Goal: Complete application form: Complete application form

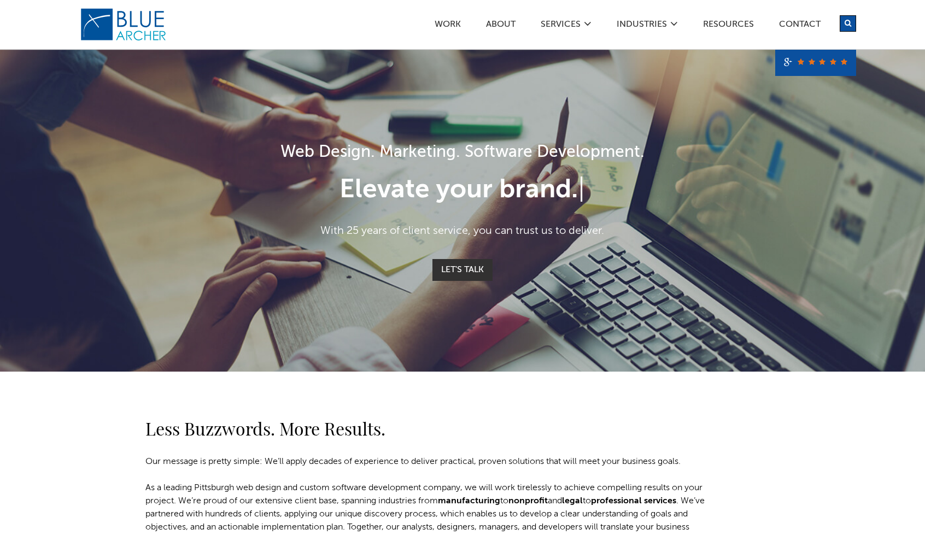
scroll to position [109, 0]
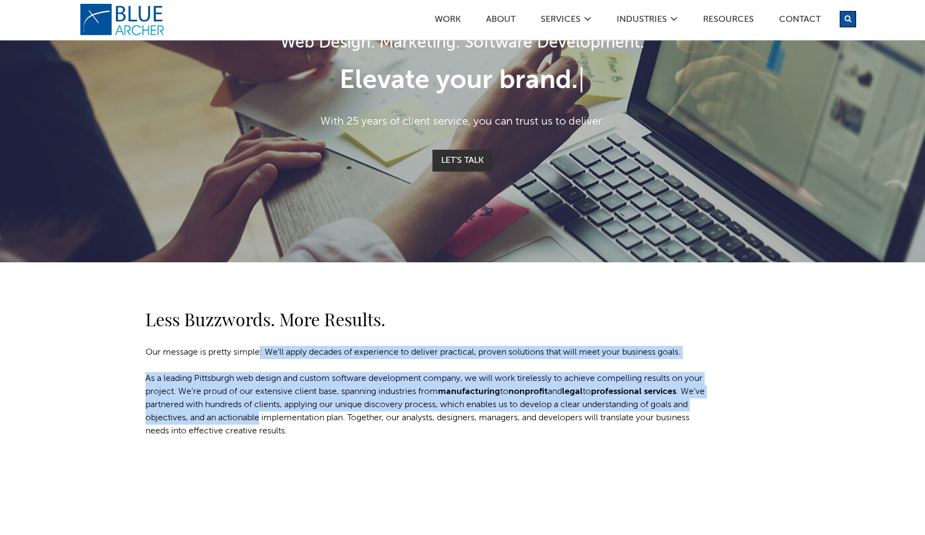
drag, startPoint x: 261, startPoint y: 335, endPoint x: 288, endPoint y: 424, distance: 93.6
click at [278, 425] on div "Less Buzzwords. More Results. Our message is pretty simple: We’ll apply decades…" at bounding box center [430, 372] width 591 height 132
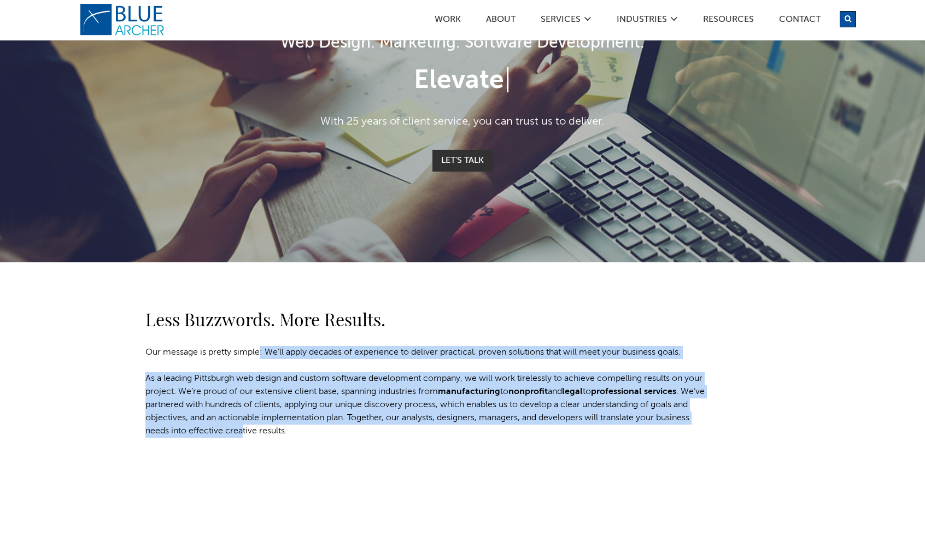
click at [288, 424] on p "As a leading Pittsburgh web design and custom software development company, we …" at bounding box center [429, 405] width 569 height 66
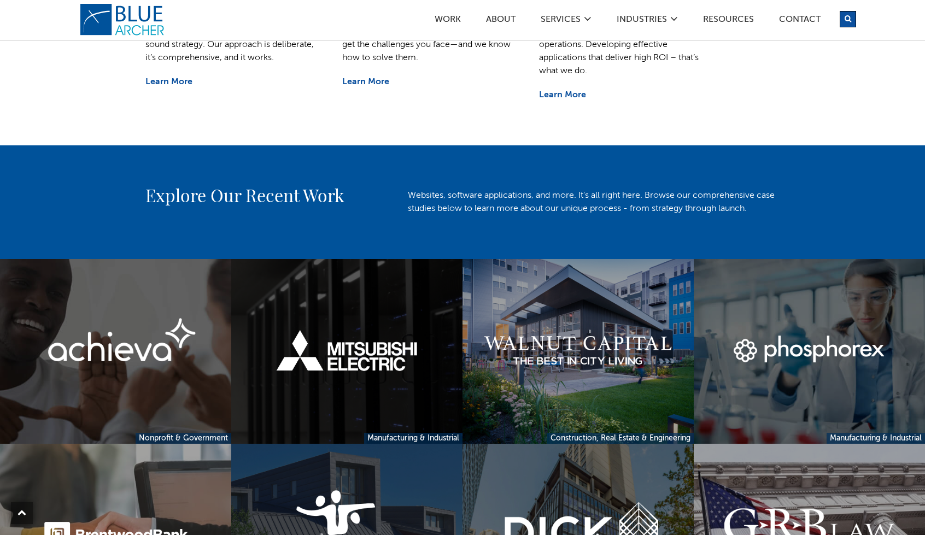
scroll to position [711, 0]
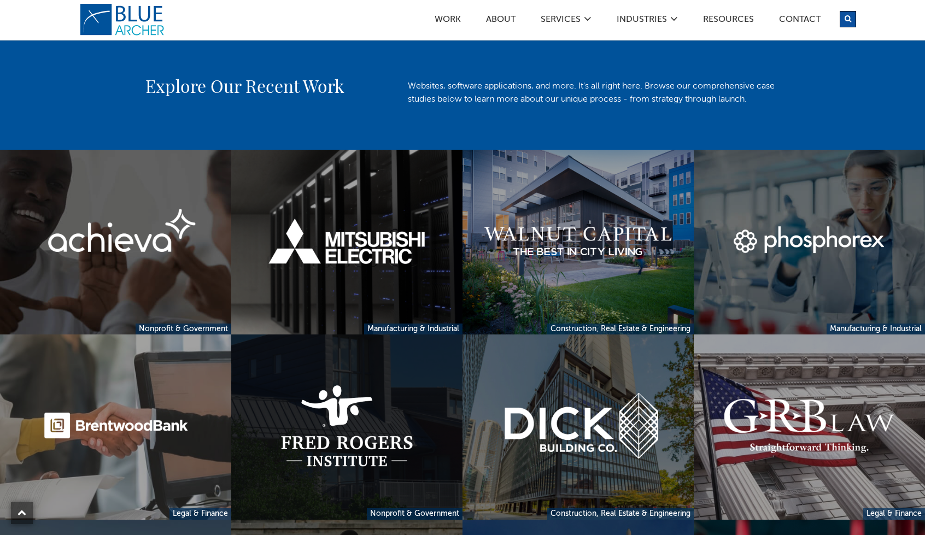
click at [284, 405] on link at bounding box center [346, 427] width 231 height 185
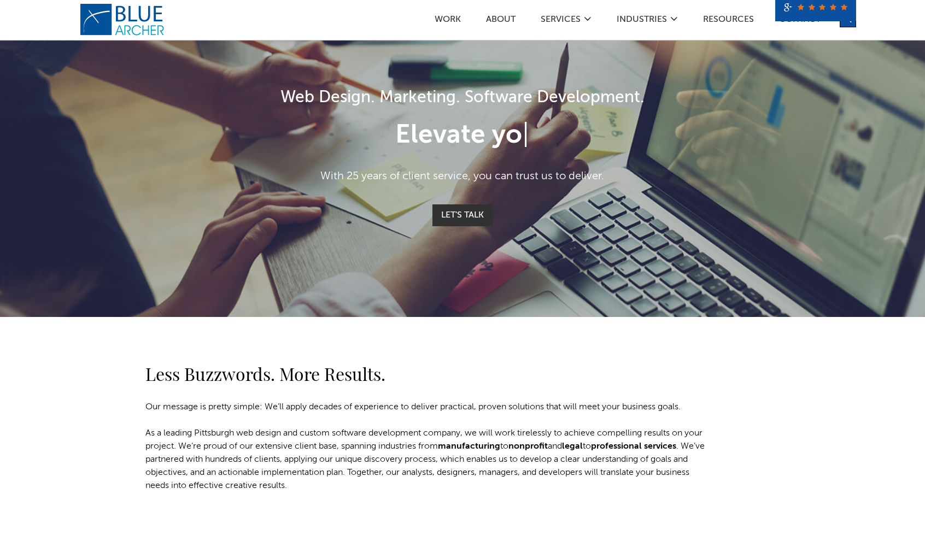
scroll to position [164, 0]
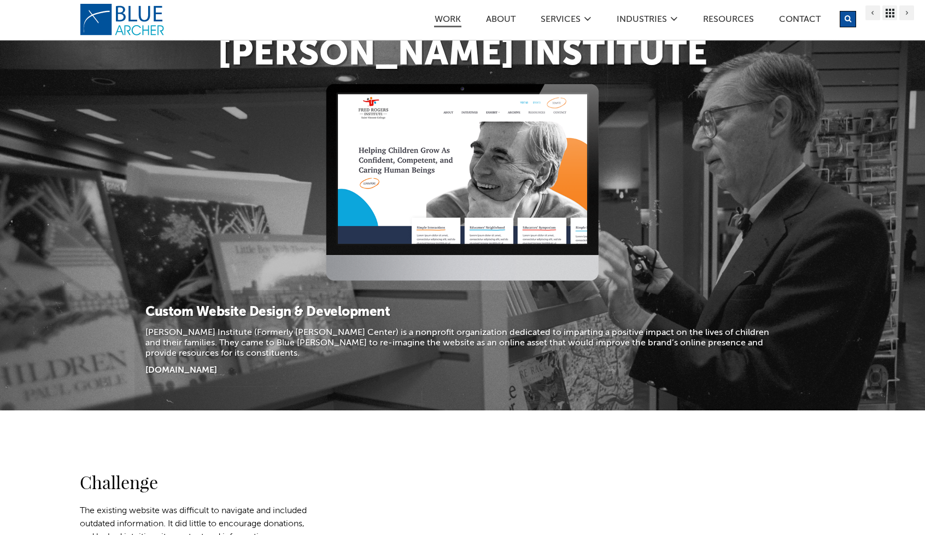
scroll to position [383, 0]
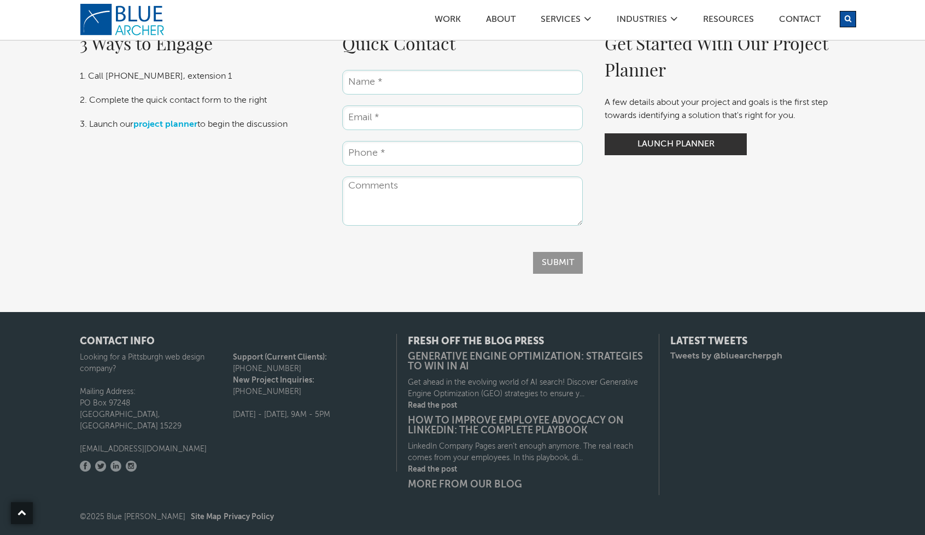
scroll to position [1781, 0]
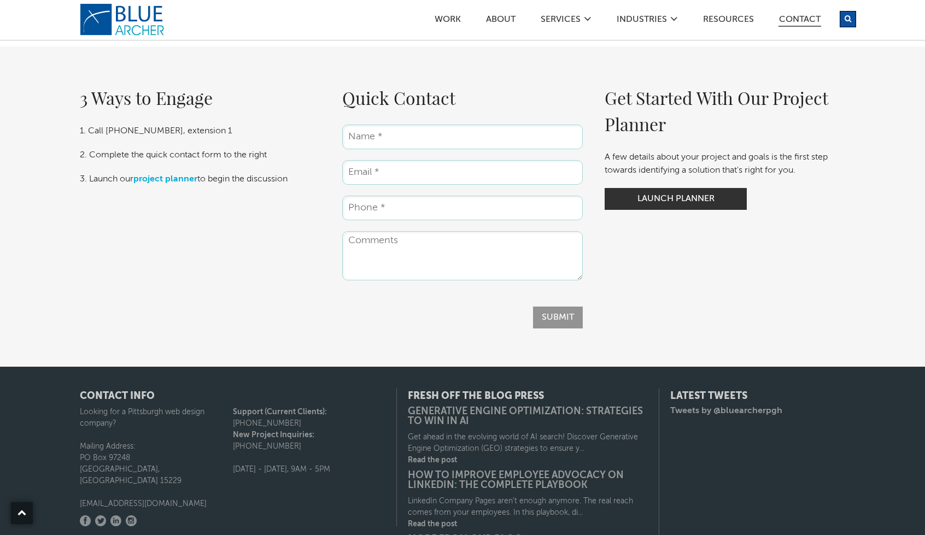
click at [793, 18] on link "Contact" at bounding box center [800, 20] width 43 height 11
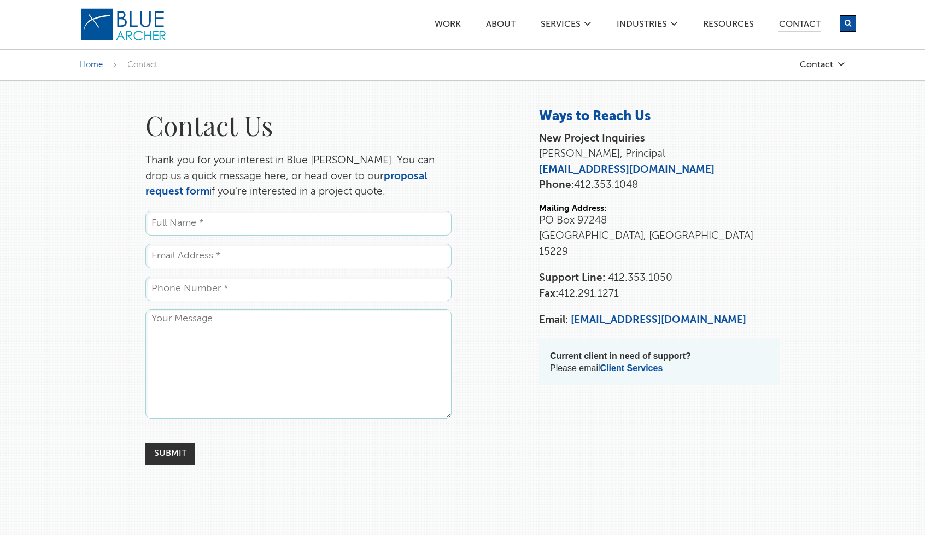
click at [300, 186] on p "Thank you for your interest in Blue Archer. You can drop us a quick message her…" at bounding box center [298, 176] width 306 height 47
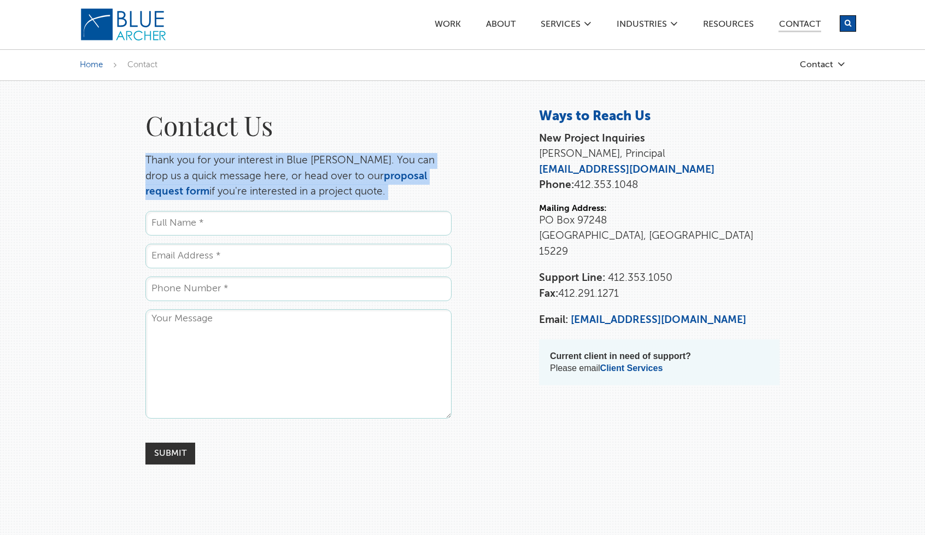
click at [300, 186] on p "Thank you for your interest in Blue Archer. You can drop us a quick message her…" at bounding box center [298, 176] width 306 height 47
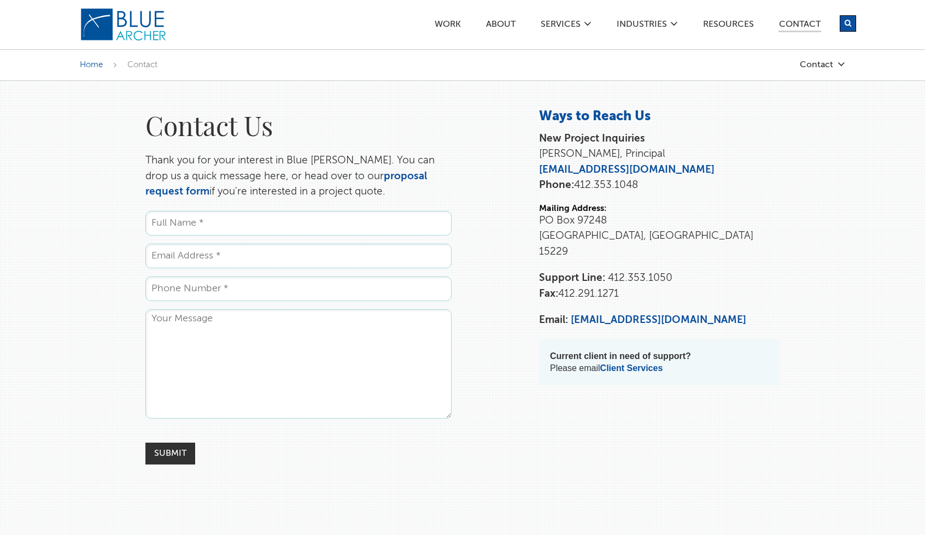
click at [300, 186] on p "Thank you for your interest in Blue Archer. You can drop us a quick message her…" at bounding box center [298, 176] width 306 height 47
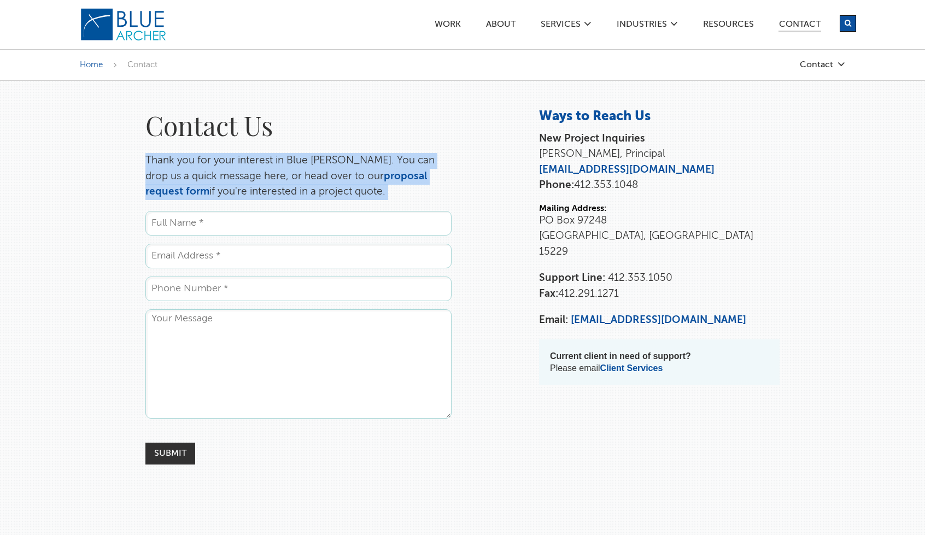
click at [300, 186] on p "Thank you for your interest in Blue Archer. You can drop us a quick message her…" at bounding box center [298, 176] width 306 height 47
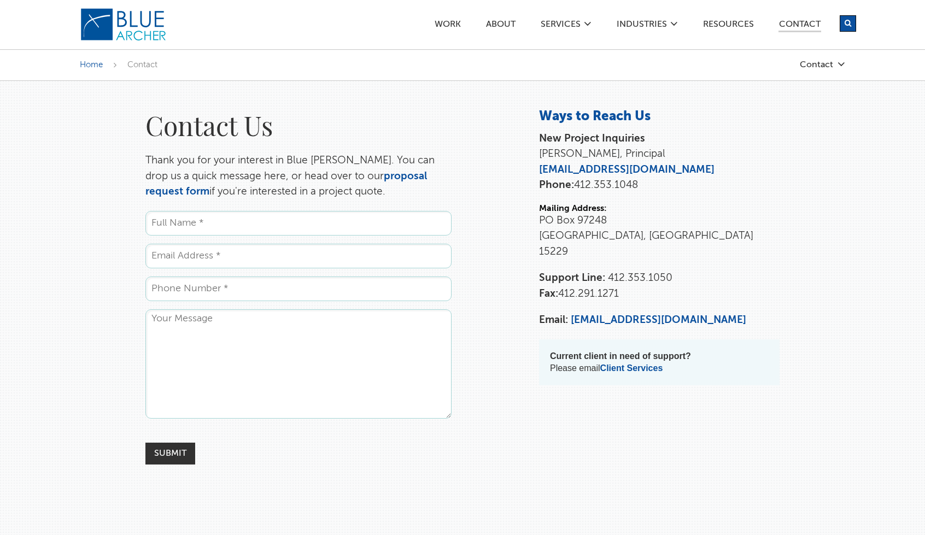
click at [300, 186] on p "Thank you for your interest in Blue Archer. You can drop us a quick message her…" at bounding box center [298, 176] width 306 height 47
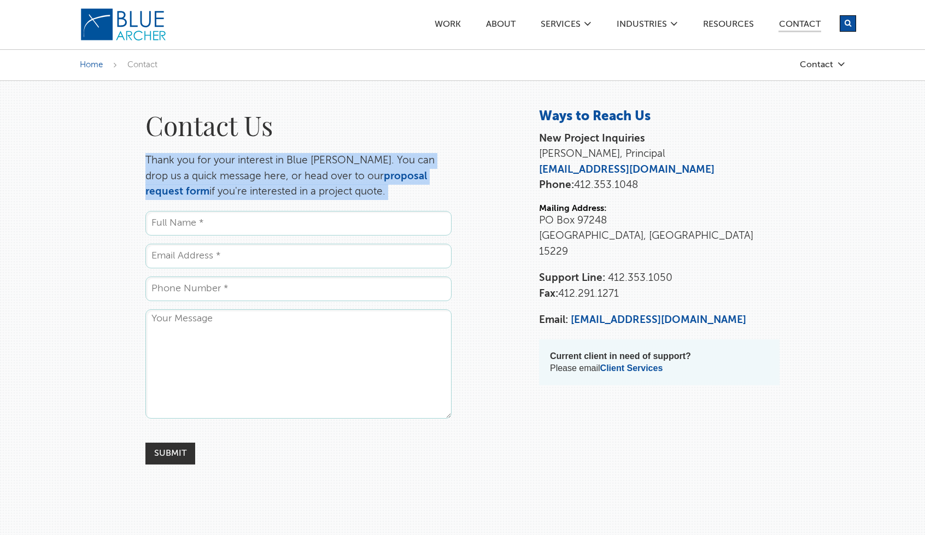
click at [300, 186] on p "Thank you for your interest in Blue Archer. You can drop us a quick message her…" at bounding box center [298, 176] width 306 height 47
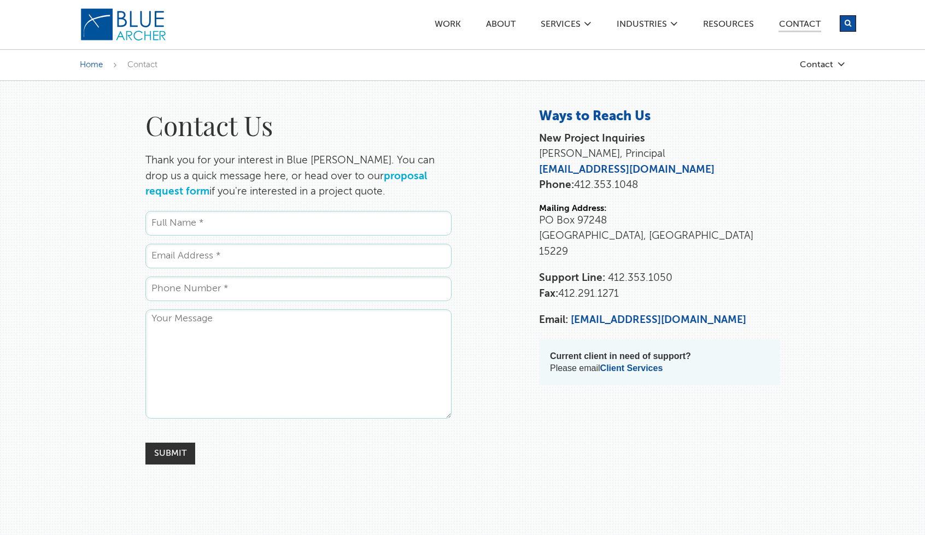
click at [393, 179] on link "proposal request form" at bounding box center [286, 184] width 282 height 26
click at [305, 227] on input "Name *" at bounding box center [298, 223] width 306 height 25
type input "Anson"
click at [348, 253] on input "Email *" at bounding box center [298, 256] width 306 height 25
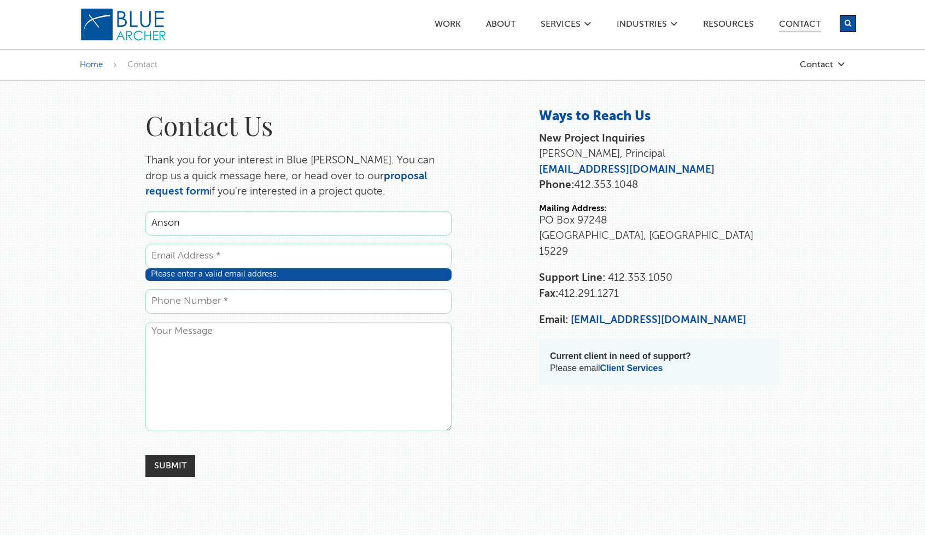
click at [410, 261] on input "Email *" at bounding box center [298, 256] width 306 height 25
click at [394, 251] on input "Email *" at bounding box center [298, 256] width 306 height 25
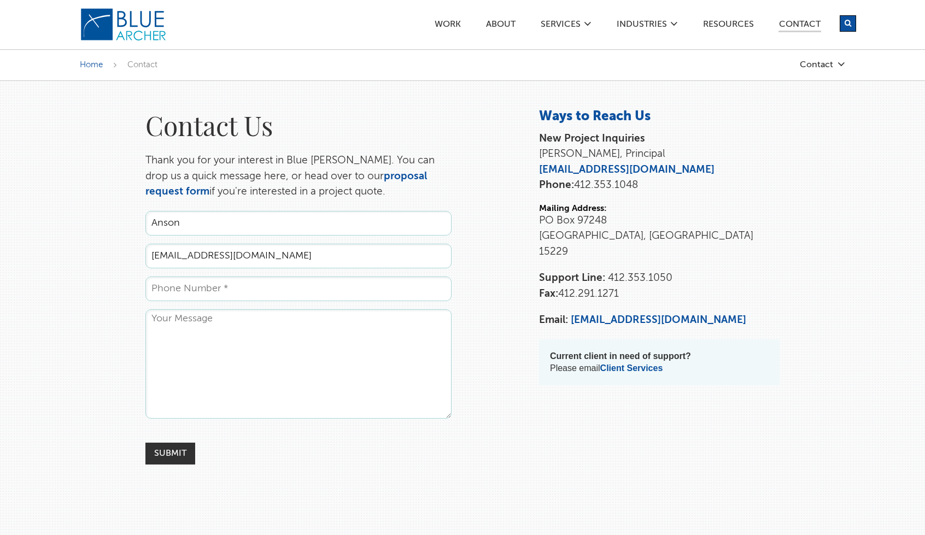
type input "awwwarky@gmail.com"
click at [283, 296] on input "Phone *" at bounding box center [298, 289] width 306 height 25
click at [268, 324] on textarea "Comments" at bounding box center [298, 364] width 306 height 109
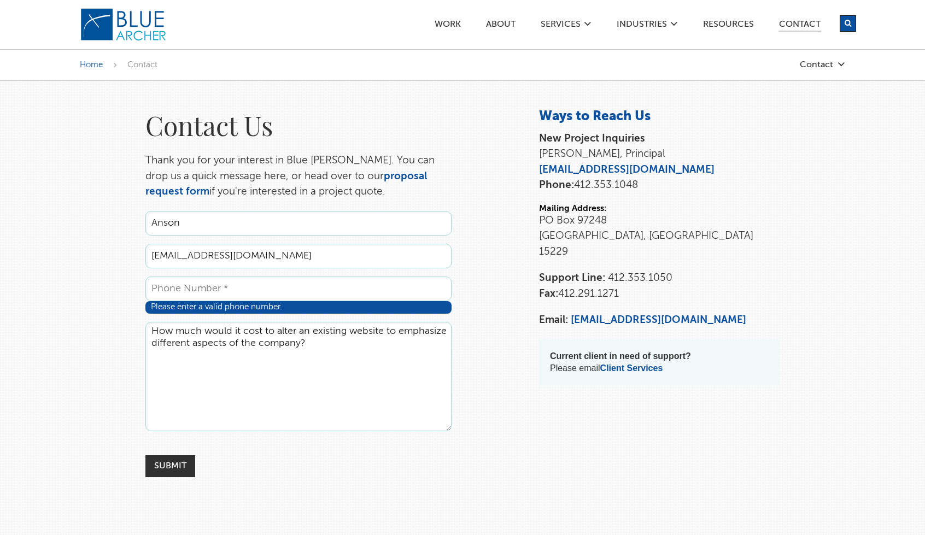
click at [264, 333] on textarea "How much would it cost to alter an existing website to emphasize different aspe…" at bounding box center [298, 376] width 306 height 109
click at [225, 376] on textarea "How much would it cost and around how much time would it take to alter an exist…" at bounding box center [298, 376] width 306 height 109
click at [241, 343] on textarea "How much would it cost and around how much time would it take to alter an exist…" at bounding box center [298, 376] width 306 height 109
click at [196, 346] on textarea "How much would it cost and around how much time would it take to alter an exist…" at bounding box center [298, 376] width 306 height 109
click at [259, 360] on textarea "How much would it cost and around how much time would it take to alter an exist…" at bounding box center [298, 376] width 306 height 109
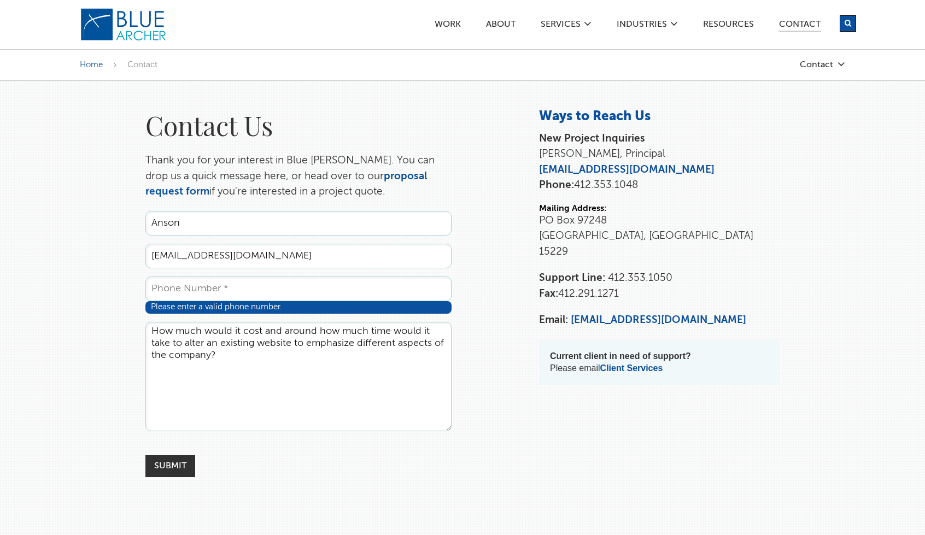
click at [200, 346] on textarea "How much would it cost and around how much time would it take to alter an exist…" at bounding box center [298, 376] width 306 height 109
click at [268, 360] on textarea "How much would it cost and around how much time would it take to alter an exist…" at bounding box center [298, 376] width 306 height 109
click at [259, 348] on textarea "How much would it cost and around how much time would it take to alter an exist…" at bounding box center [298, 376] width 306 height 109
click at [261, 357] on textarea "How much would it cost and around how much time would it take to alter an exist…" at bounding box center [298, 376] width 306 height 109
click at [266, 341] on textarea "How much would it cost and around how much time would it take to alter an exist…" at bounding box center [298, 376] width 306 height 109
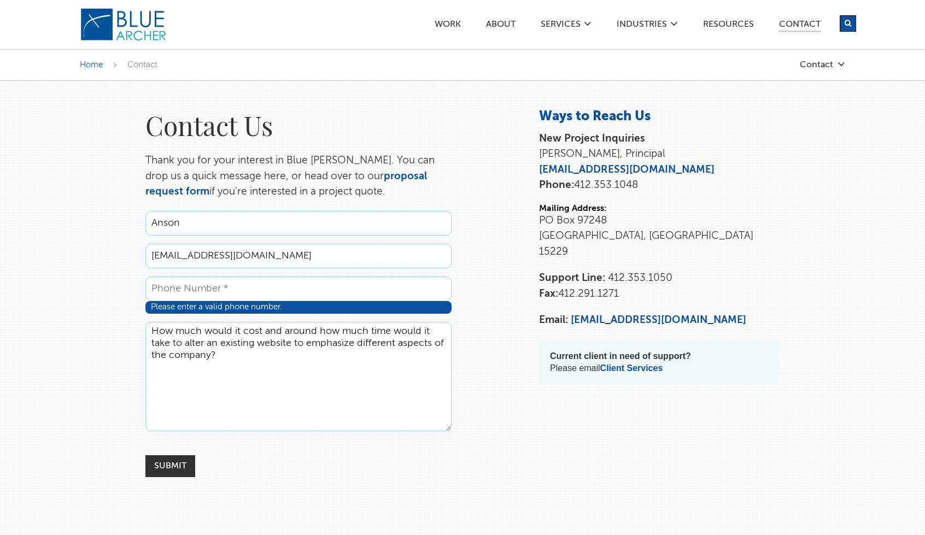
click at [258, 361] on textarea "How much would it cost and around how much time would it take to alter an exist…" at bounding box center [298, 376] width 306 height 109
click at [256, 352] on textarea "How much would it cost and around how much time would it take to alter an exist…" at bounding box center [298, 376] width 306 height 109
click at [223, 360] on textarea "How much would it cost and around how much time would it take to alter an exist…" at bounding box center [298, 376] width 306 height 109
click at [351, 337] on textarea "How much would it cost and around how much time would it take to alter an exist…" at bounding box center [298, 376] width 306 height 109
click at [380, 343] on textarea "How much would it cost and around how much time would it take to alter an exist…" at bounding box center [298, 376] width 306 height 109
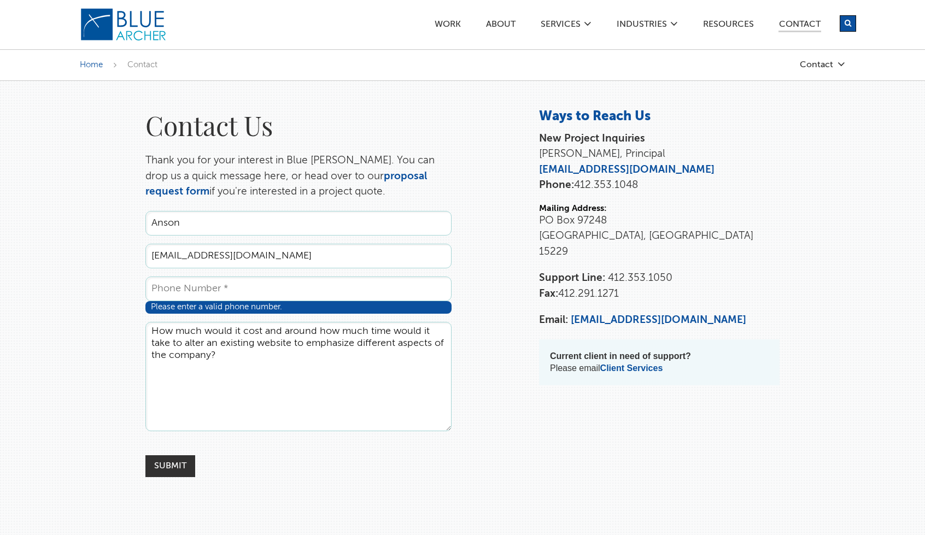
click at [380, 343] on textarea "How much would it cost and around how much time would it take to alter an exist…" at bounding box center [298, 376] width 306 height 109
type textarea "How much would it cost and around how much time would it take to alter an exist…"
click at [233, 284] on input "Phone *" at bounding box center [298, 289] width 306 height 25
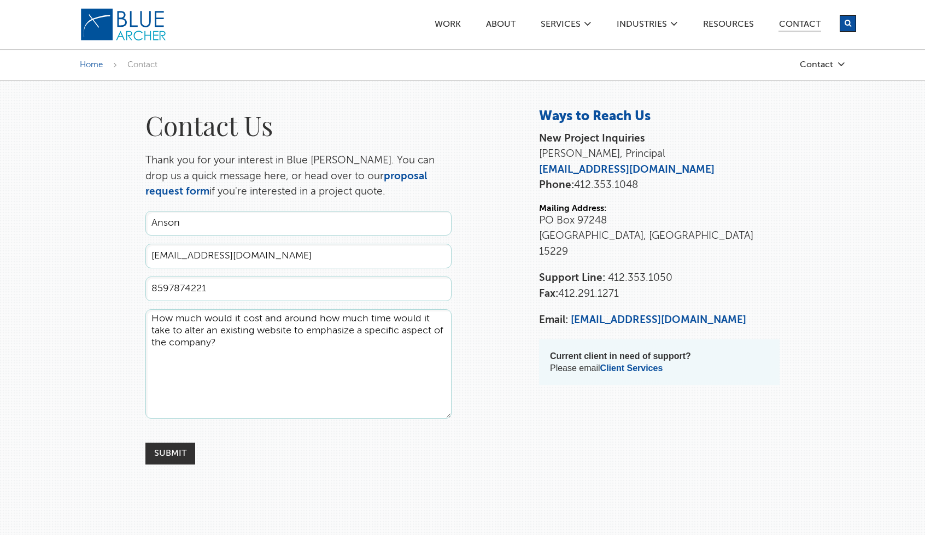
type input "8597874221"
click at [218, 227] on input "Anson" at bounding box center [298, 223] width 306 height 25
click at [212, 232] on input "Anson" at bounding box center [298, 223] width 306 height 25
type input "Anson Wang"
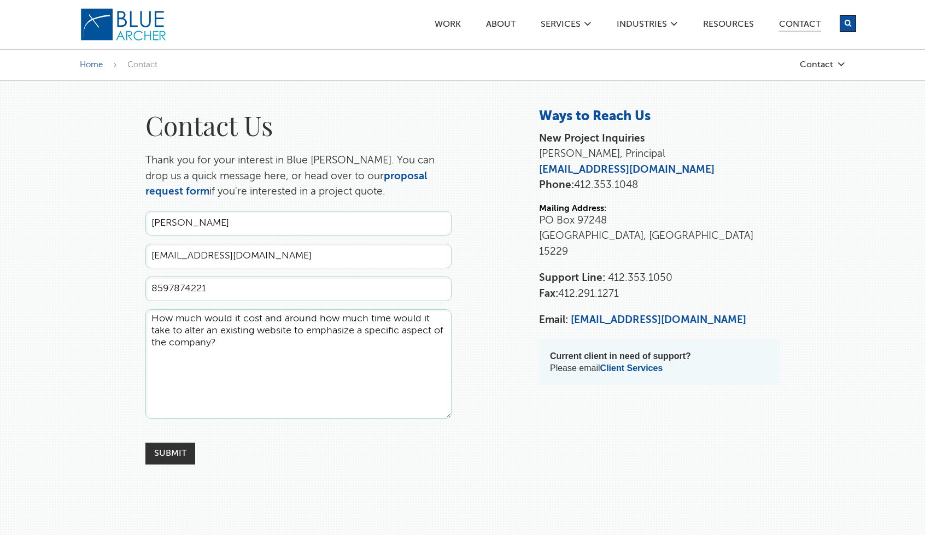
click at [222, 355] on textarea "How much would it cost and around how much time would it take to alter an exist…" at bounding box center [298, 364] width 306 height 109
click at [183, 449] on input "Submit" at bounding box center [170, 454] width 50 height 22
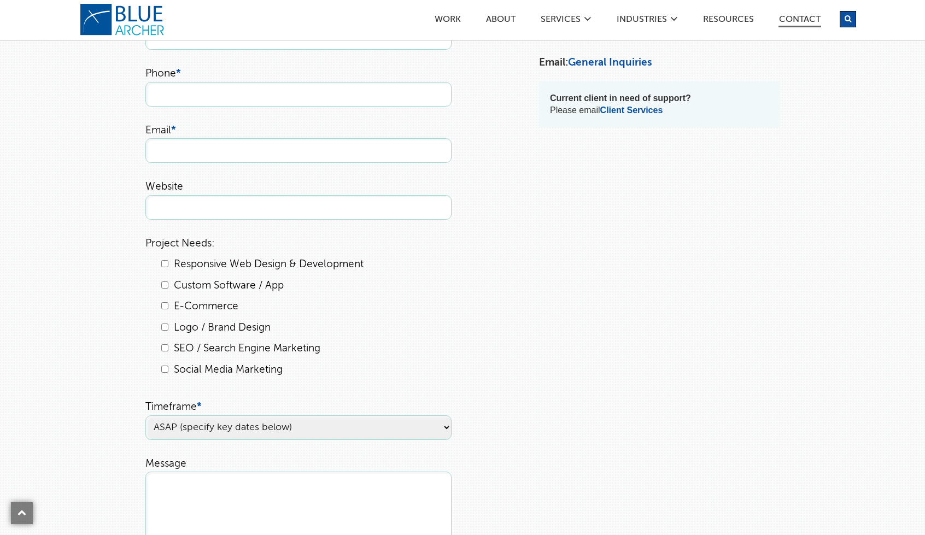
scroll to position [109, 0]
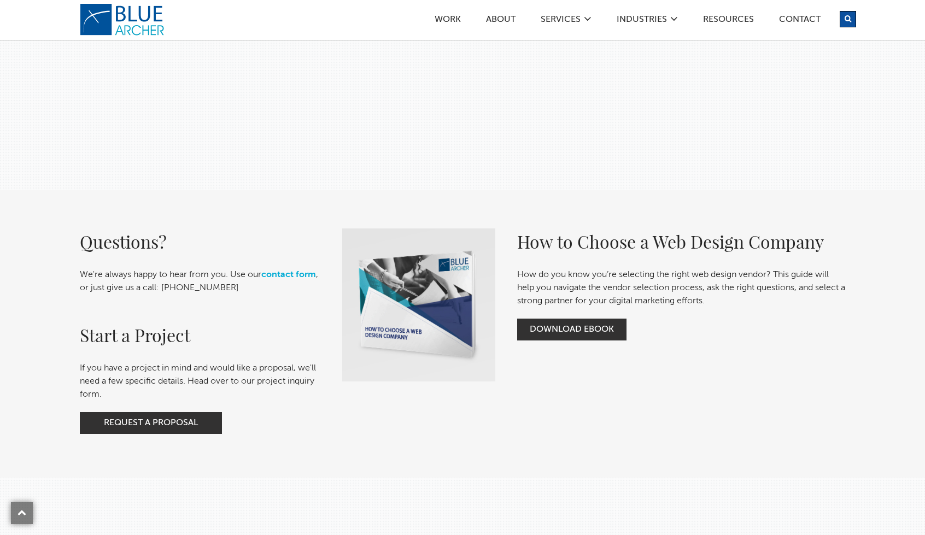
scroll to position [273, 0]
